Goal: Information Seeking & Learning: Learn about a topic

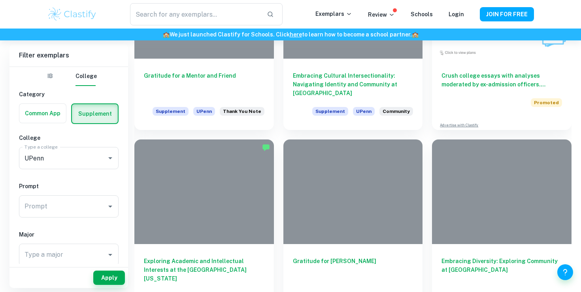
scroll to position [506, 0]
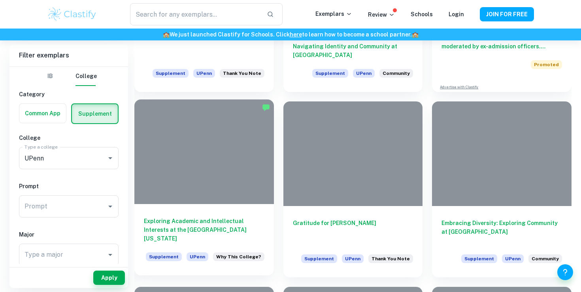
click at [223, 190] on div at bounding box center [204, 151] width 140 height 104
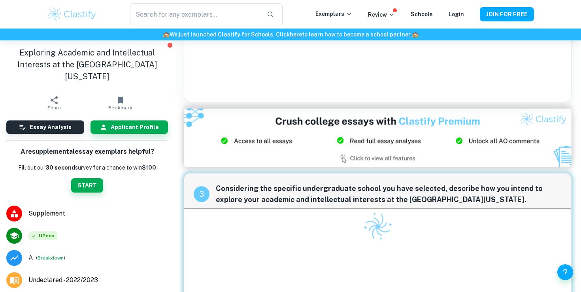
scroll to position [198, 0]
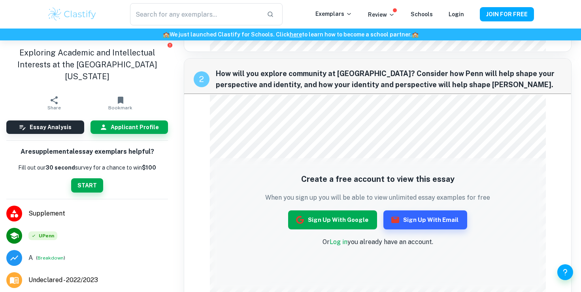
click at [335, 214] on button "Sign up with Google" at bounding box center [332, 219] width 89 height 19
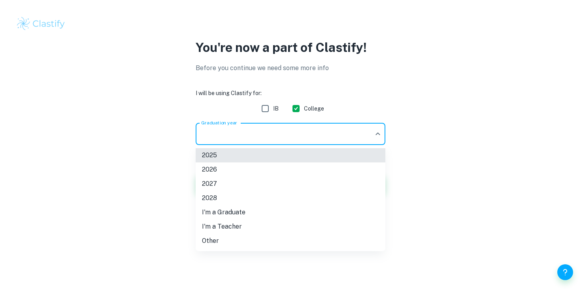
click at [362, 131] on body "We value your privacy We use cookies to enhance your browsing experience, serve…" at bounding box center [290, 146] width 581 height 292
click at [313, 166] on li "2026" at bounding box center [291, 169] width 190 height 14
type input "2026"
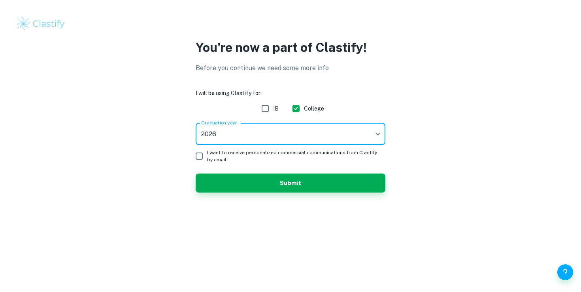
click at [297, 153] on span "I want to receive personalized commercial communications from Clastify by email." at bounding box center [293, 156] width 172 height 14
click at [207, 153] on input "I want to receive personalized commercial communications from Clastify by email." at bounding box center [199, 156] width 16 height 16
checkbox input "true"
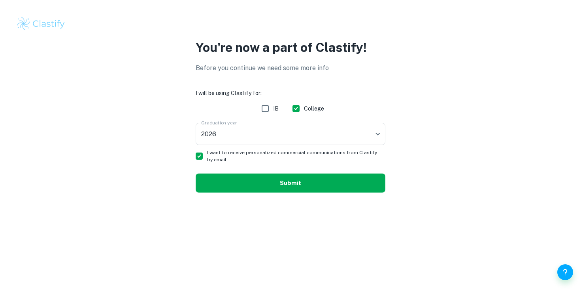
click at [299, 176] on button "Submit" at bounding box center [291, 182] width 190 height 19
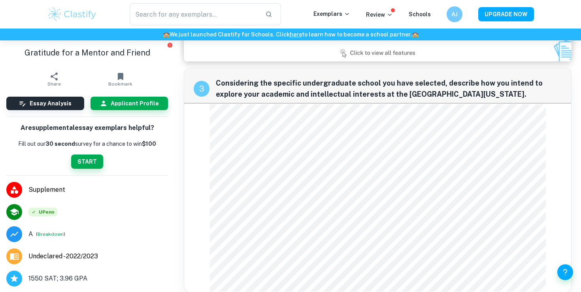
scroll to position [517, 0]
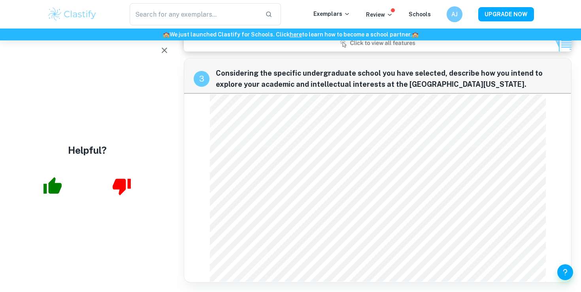
click at [163, 51] on icon "button" at bounding box center [164, 49] width 9 height 9
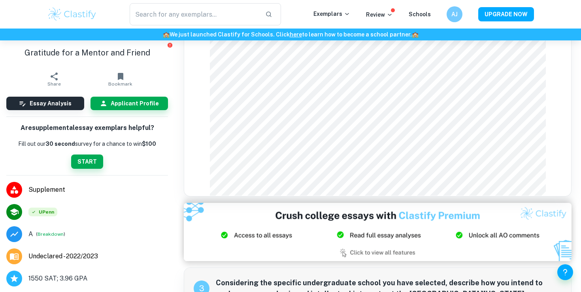
scroll to position [420, 0]
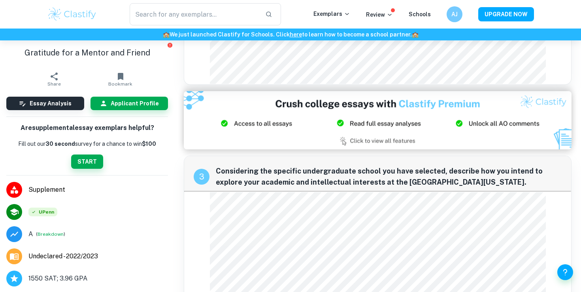
click at [212, 181] on div "3 Considering the specific undergraduate school you have selected, describe how…" at bounding box center [377, 173] width 387 height 35
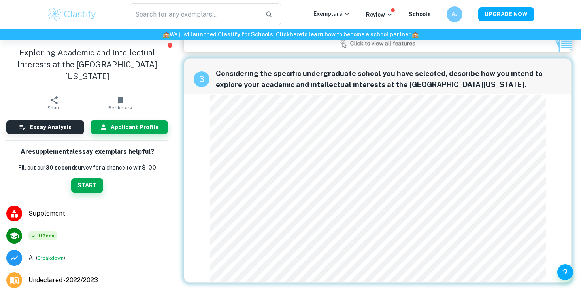
scroll to position [517, 0]
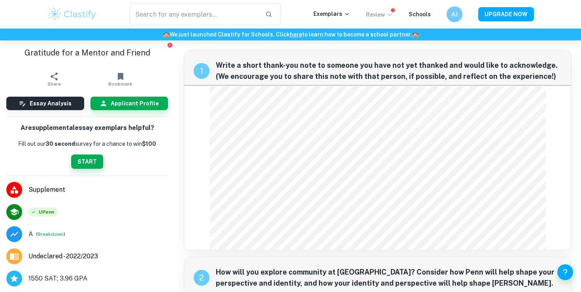
click at [369, 13] on p "Review" at bounding box center [379, 14] width 27 height 9
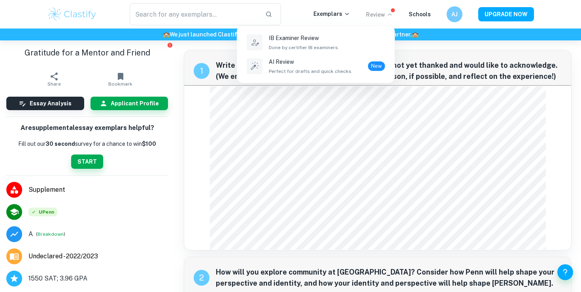
click at [189, 15] on div at bounding box center [290, 146] width 581 height 292
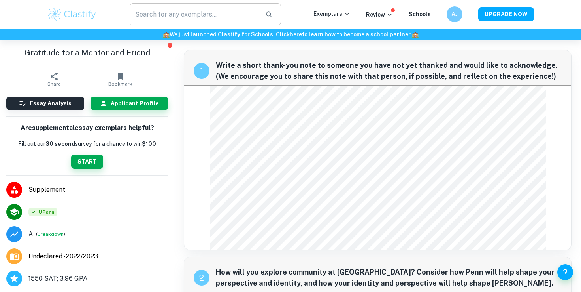
click at [193, 14] on input "text" at bounding box center [194, 14] width 129 height 22
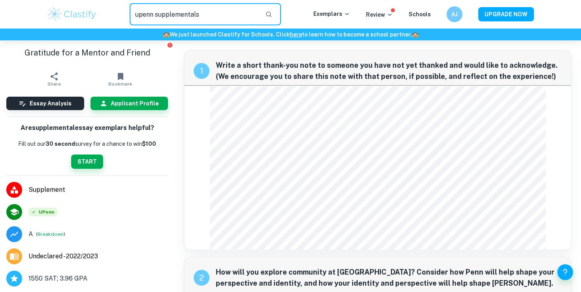
type input "upenn supplementals"
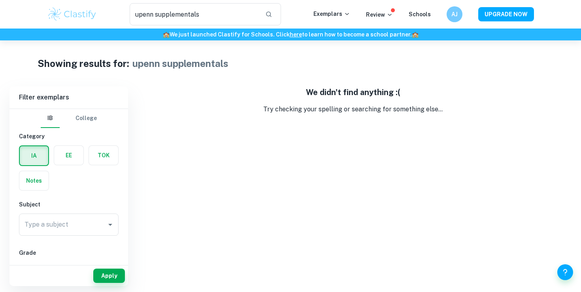
scroll to position [1, 0]
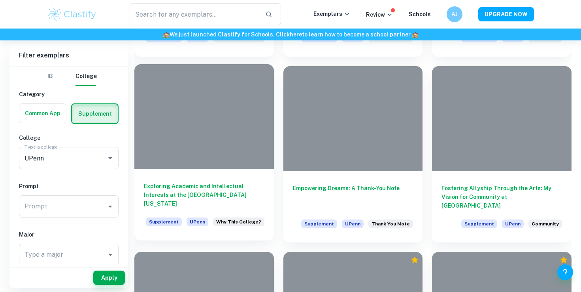
scroll to position [727, 0]
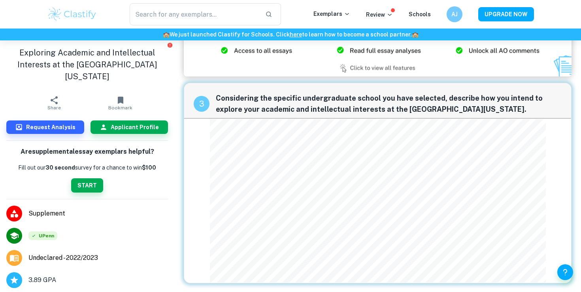
scroll to position [469, 0]
